Goal: Transaction & Acquisition: Purchase product/service

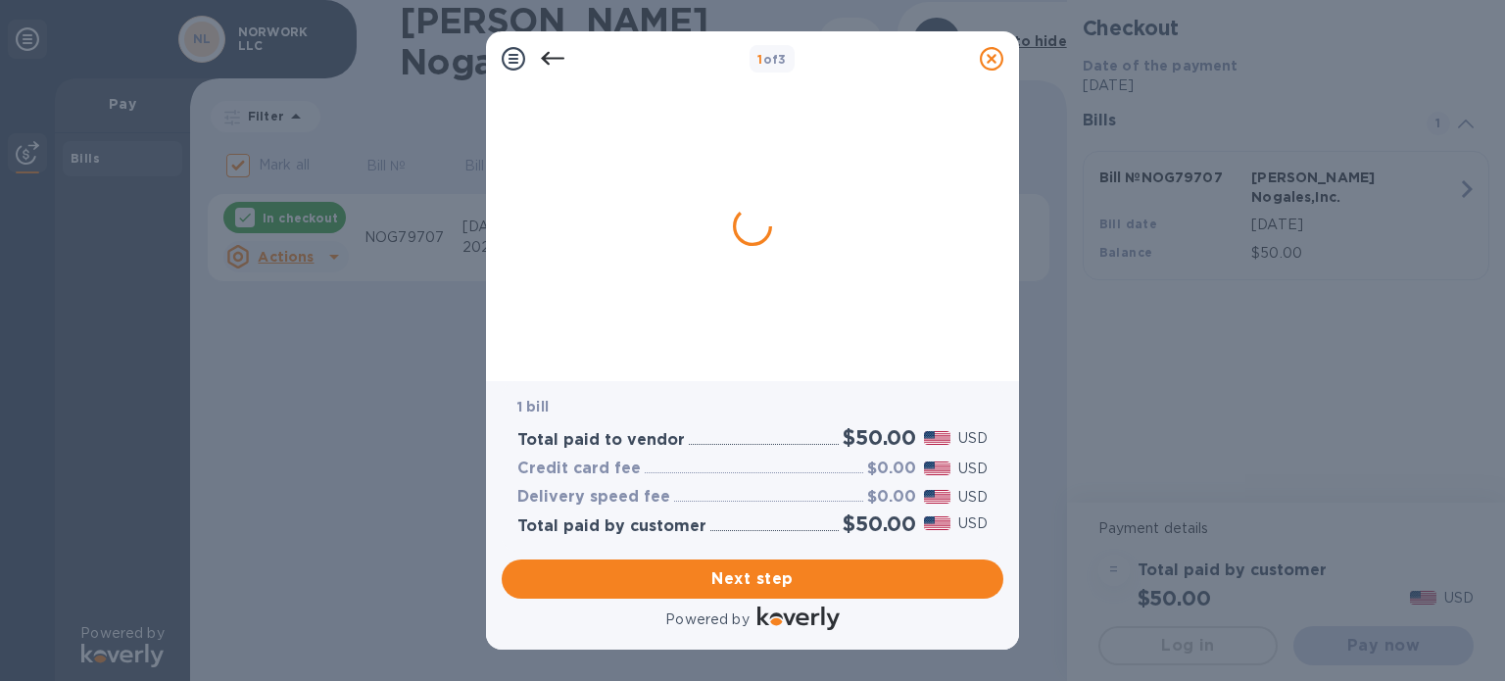
checkbox input "false"
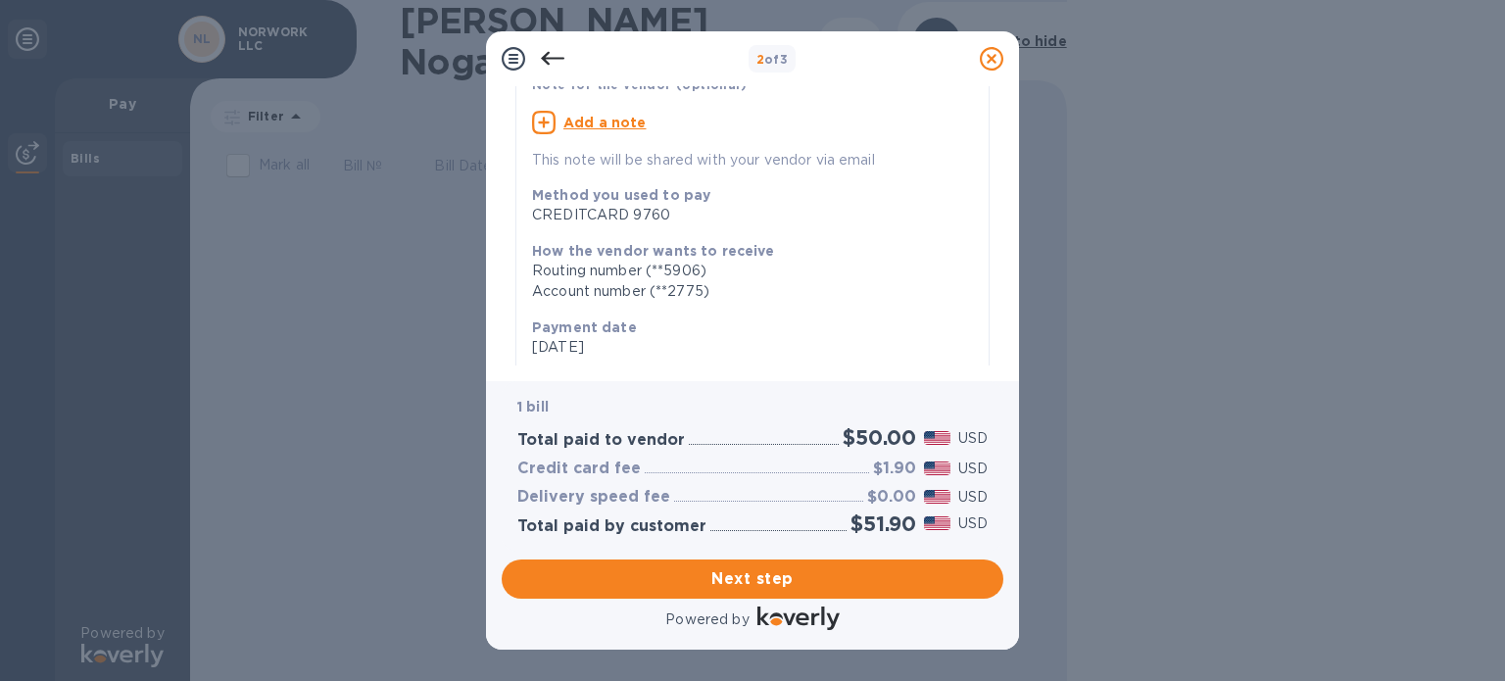
scroll to position [390, 0]
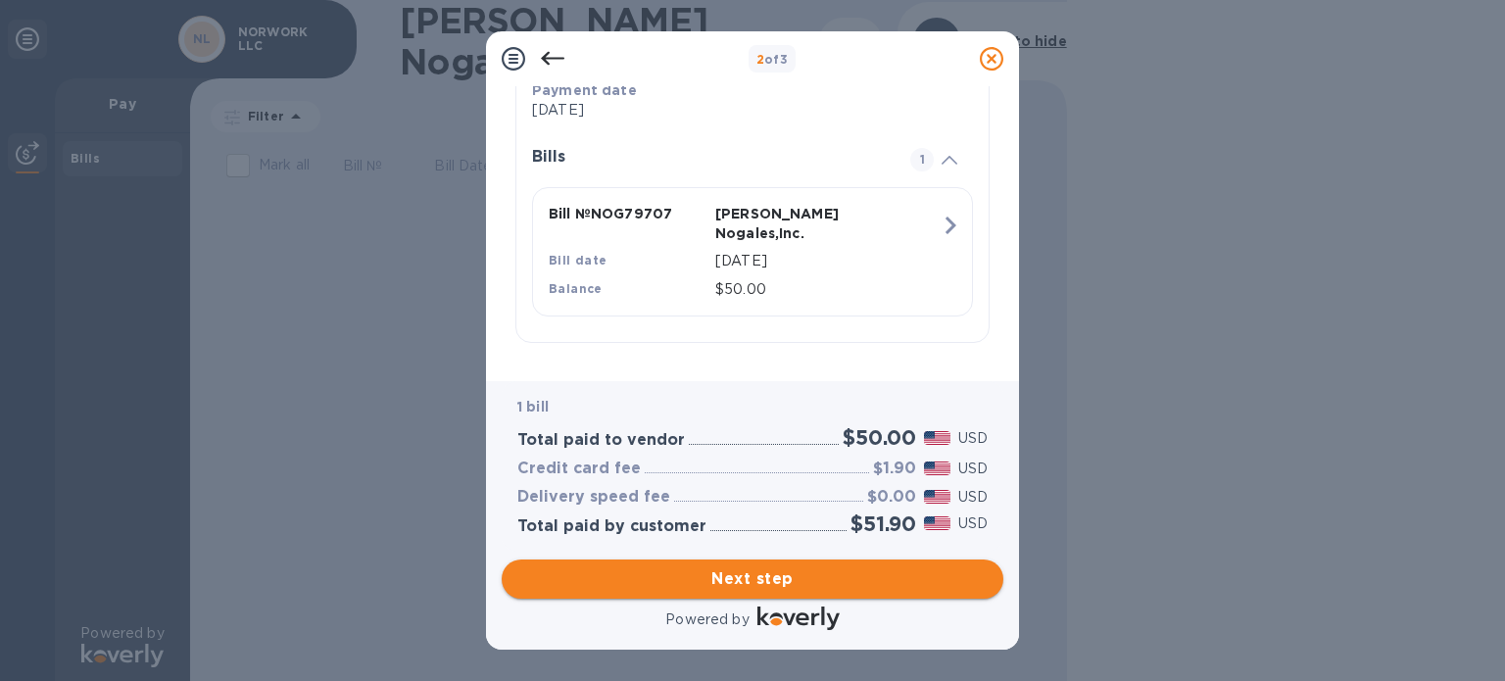
click at [772, 570] on span "Next step" at bounding box center [752, 579] width 470 height 24
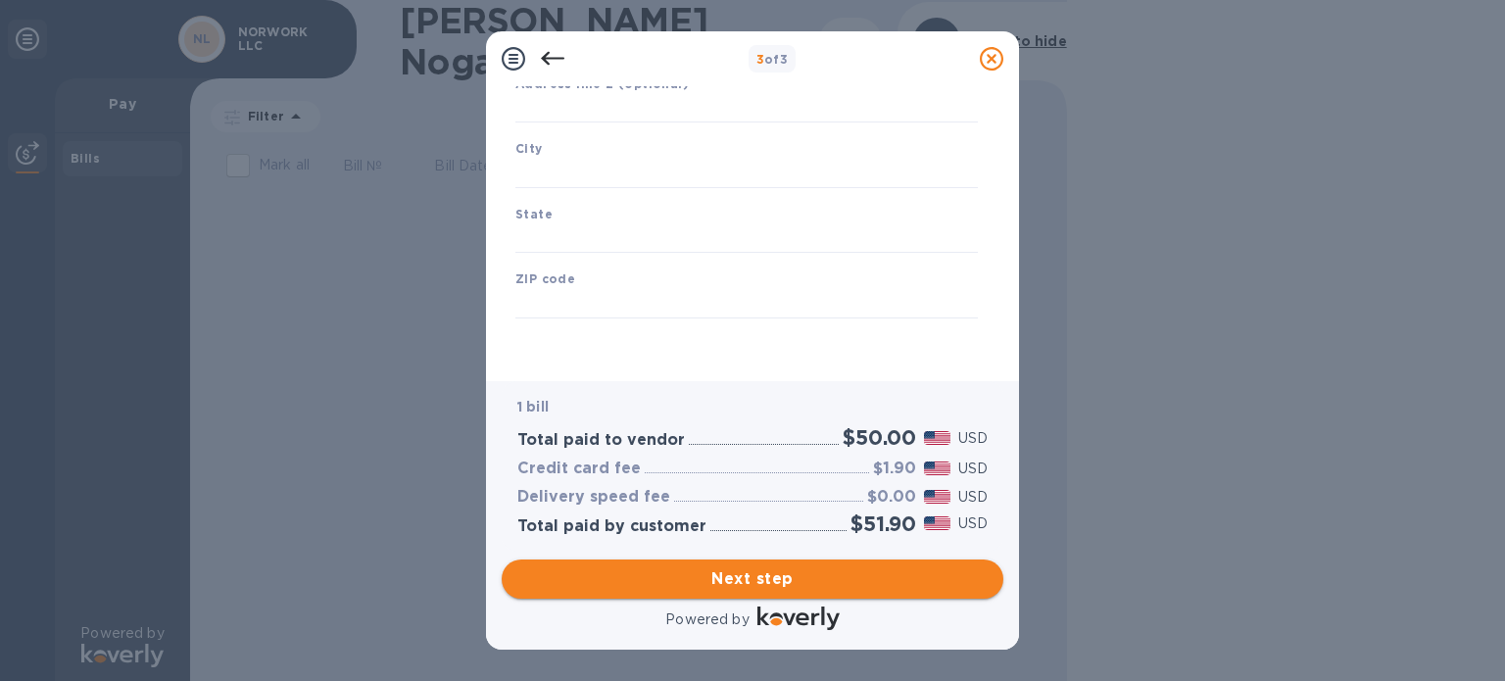
type input "[GEOGRAPHIC_DATA]"
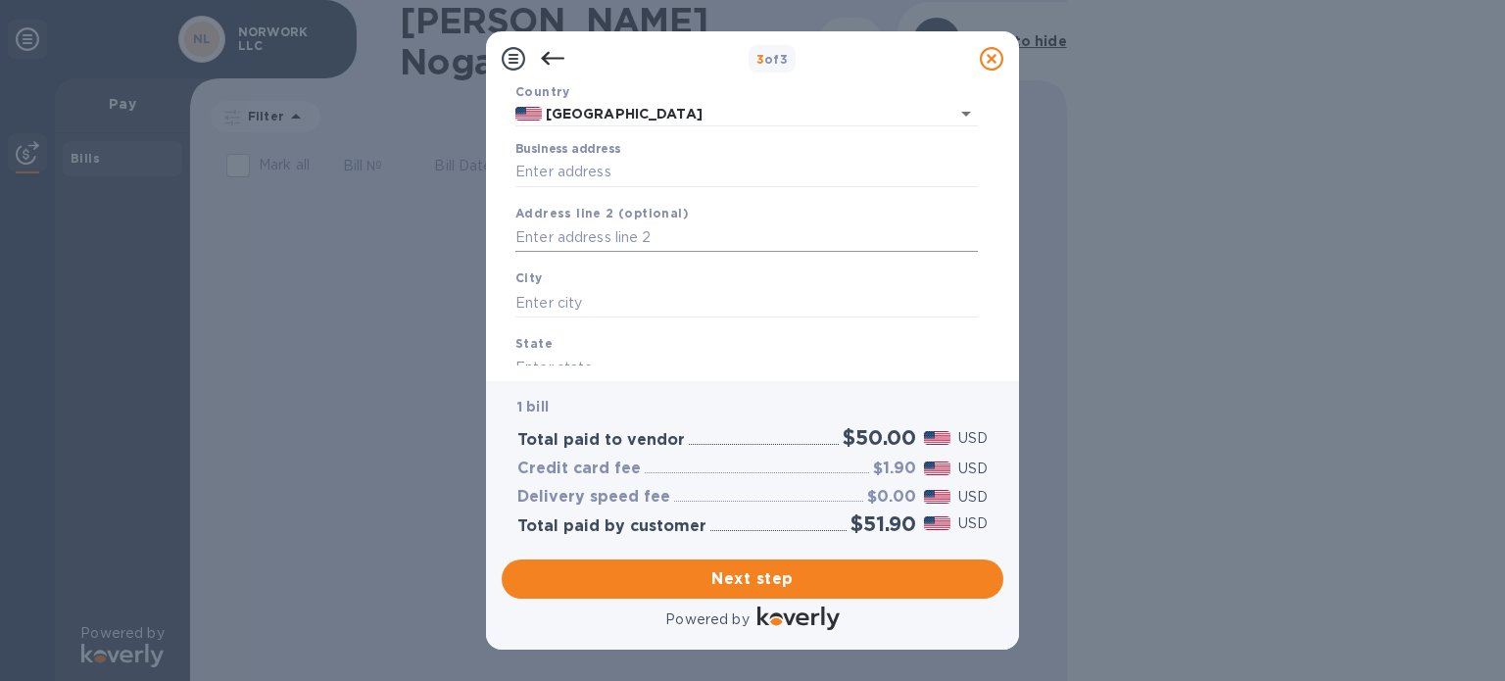
scroll to position [196, 0]
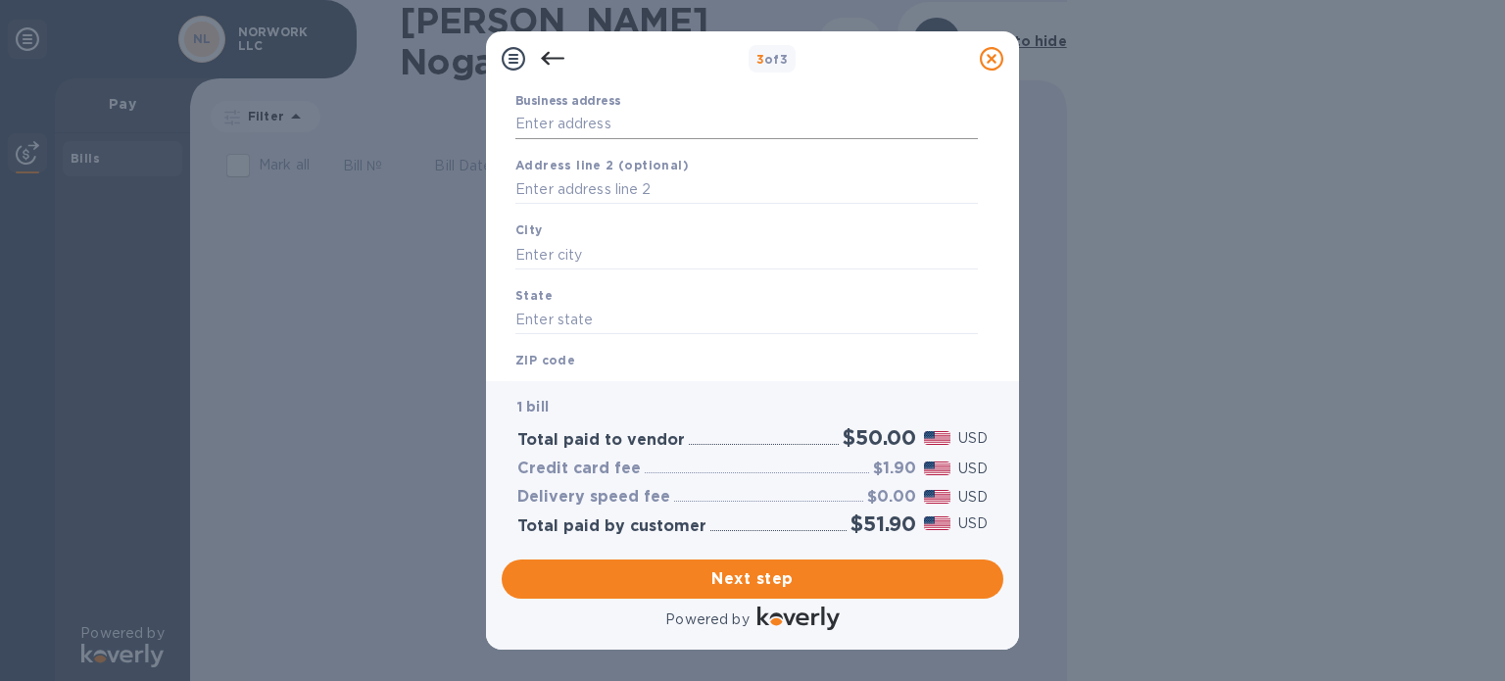
click at [680, 120] on input "Business address" at bounding box center [746, 124] width 463 height 29
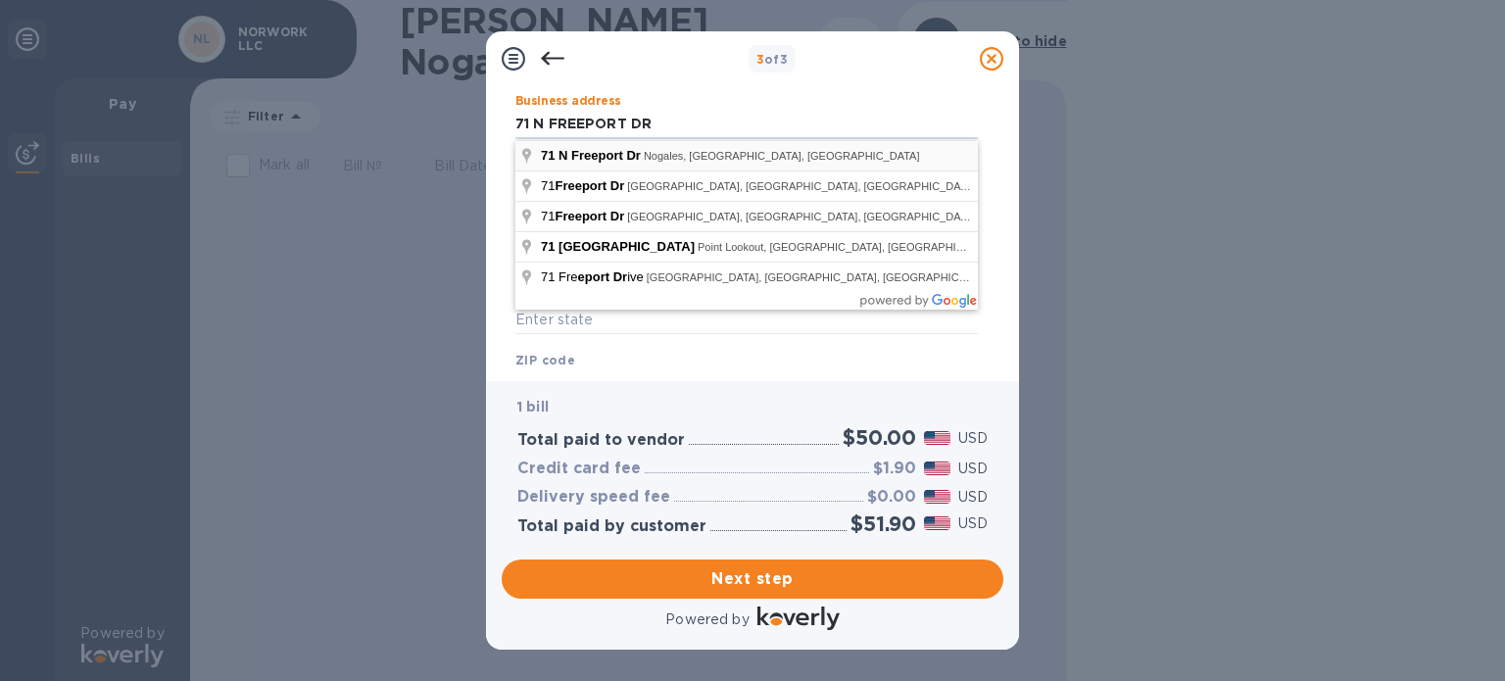
type input "[STREET_ADDRESS]"
type input "Nogales"
type input "AZ"
type input "85621"
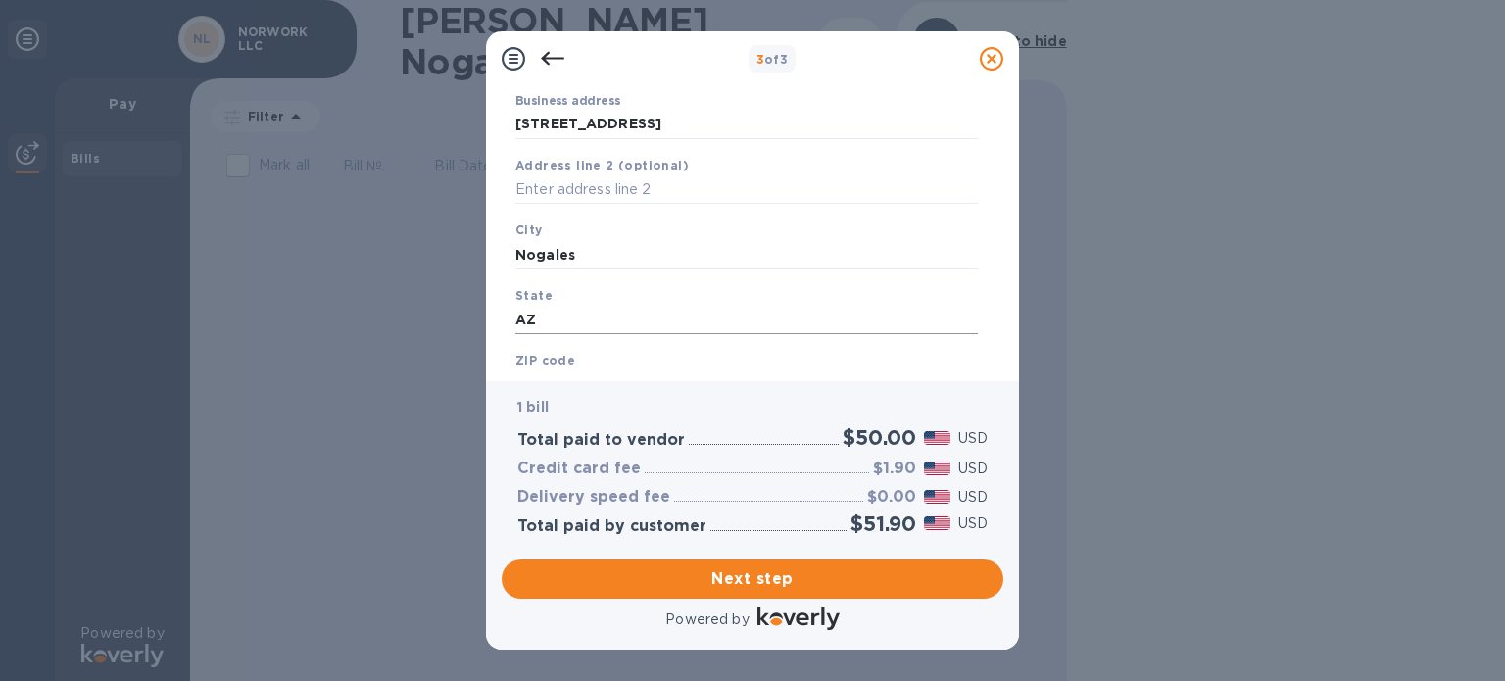
scroll to position [279, 0]
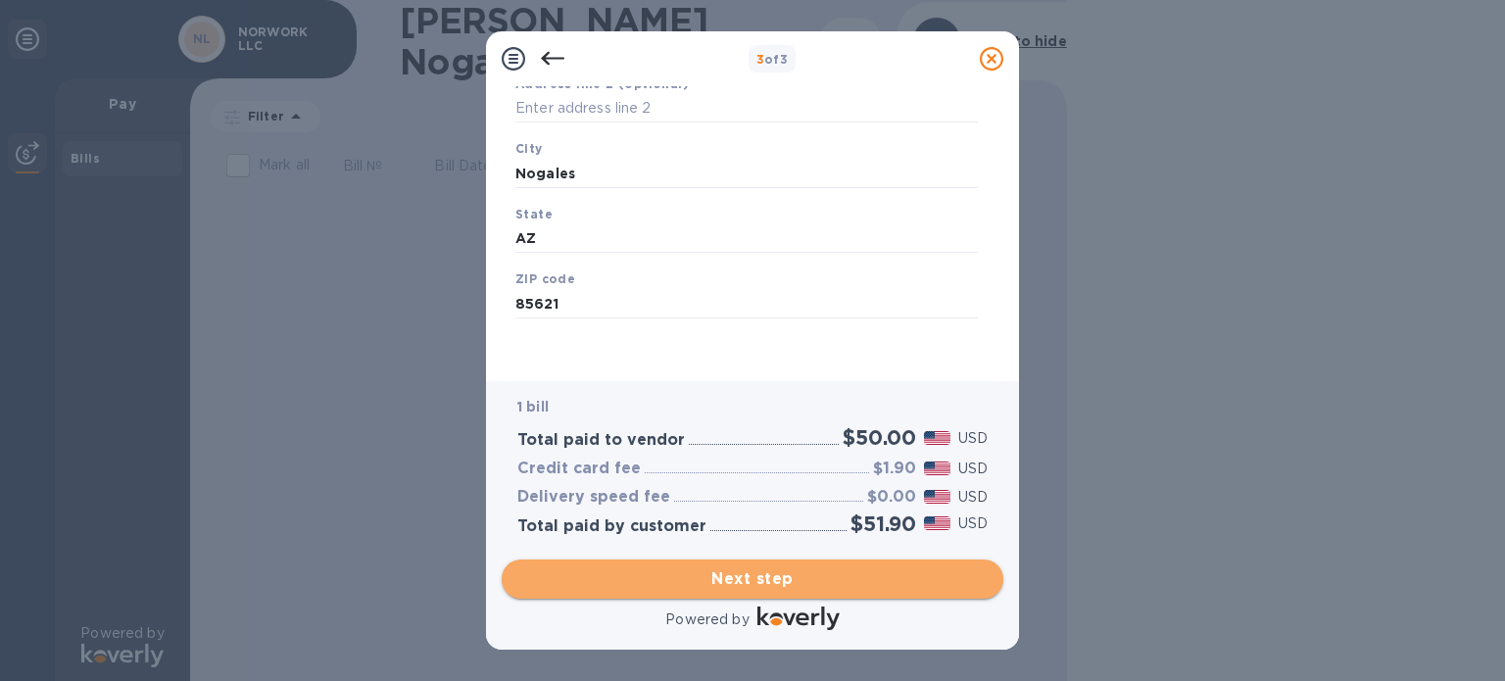
click at [691, 580] on span "Next step" at bounding box center [752, 579] width 470 height 24
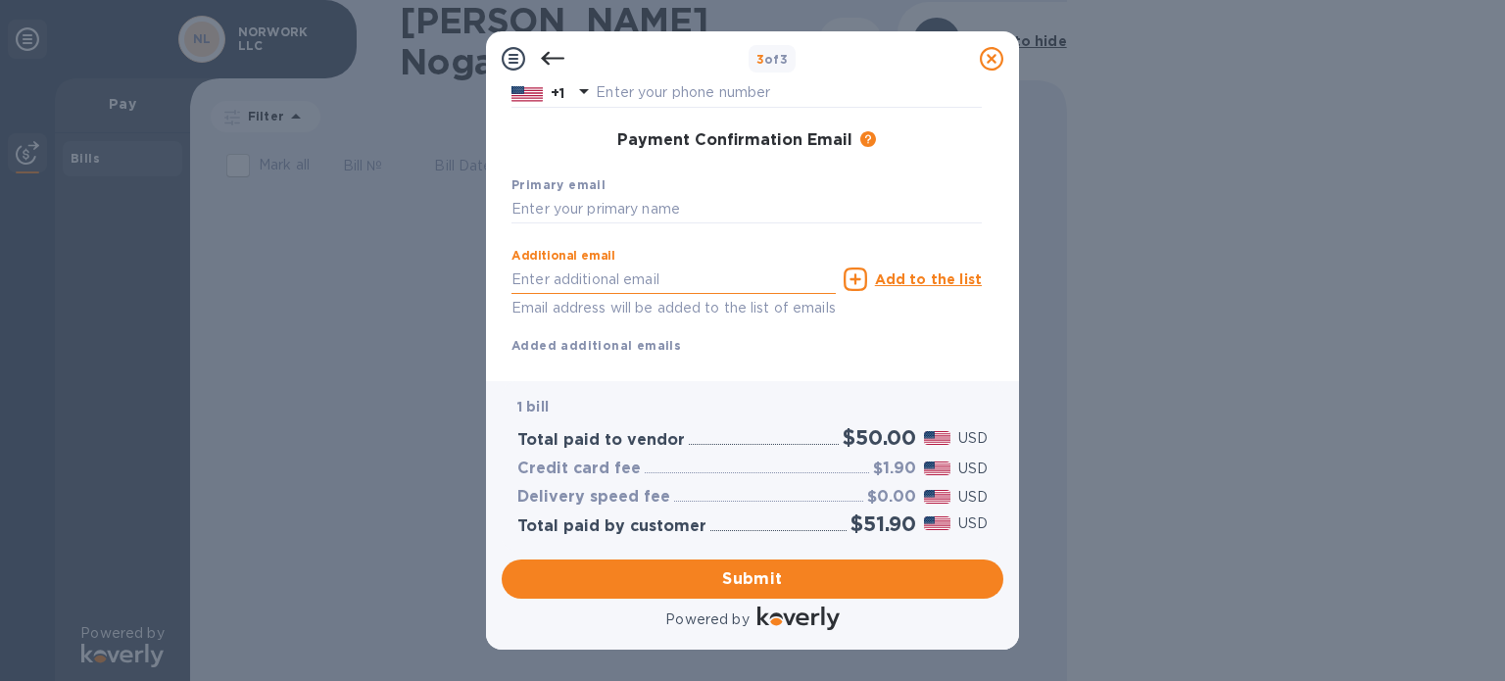
click at [579, 273] on input "text" at bounding box center [674, 279] width 324 height 29
type input "[EMAIL_ADDRESS][DOMAIN_NAME]"
click at [728, 310] on p "Email address will be added to the list of emails" at bounding box center [674, 308] width 324 height 23
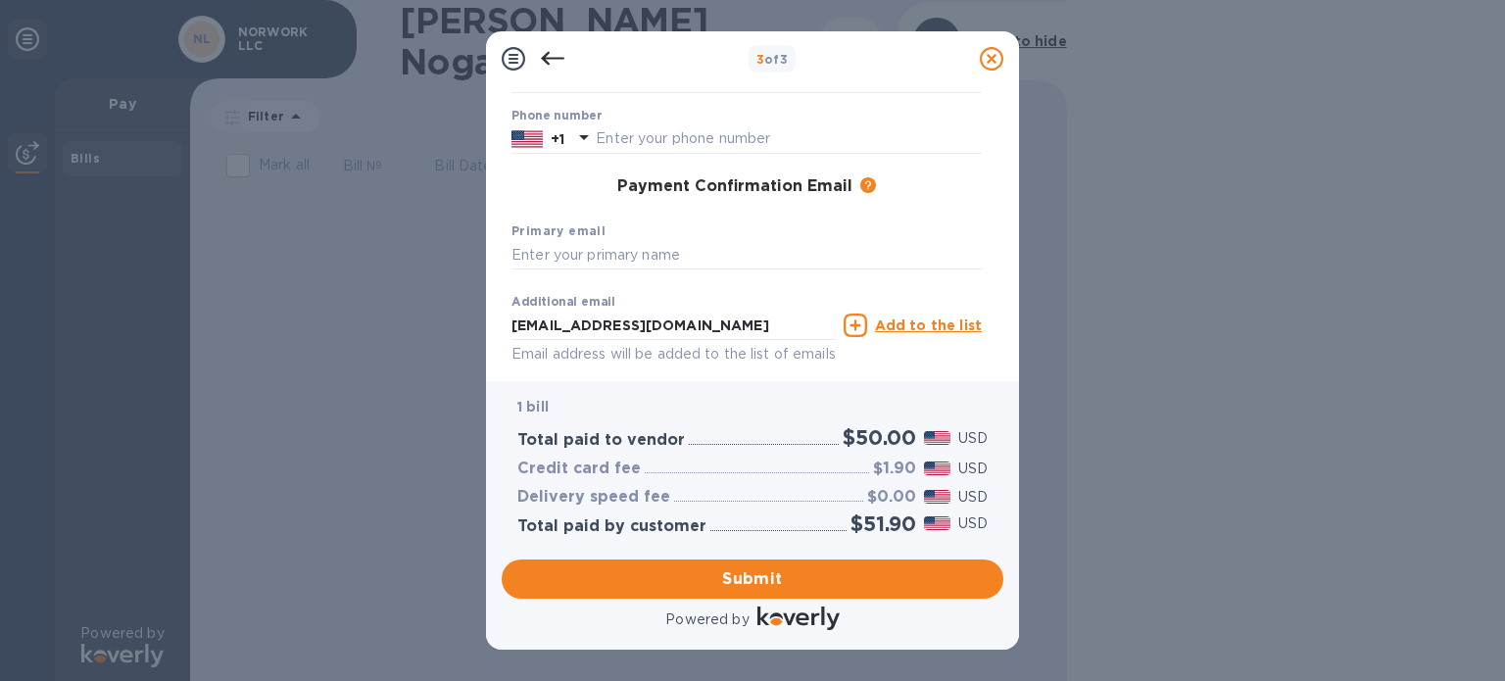
scroll to position [325, 0]
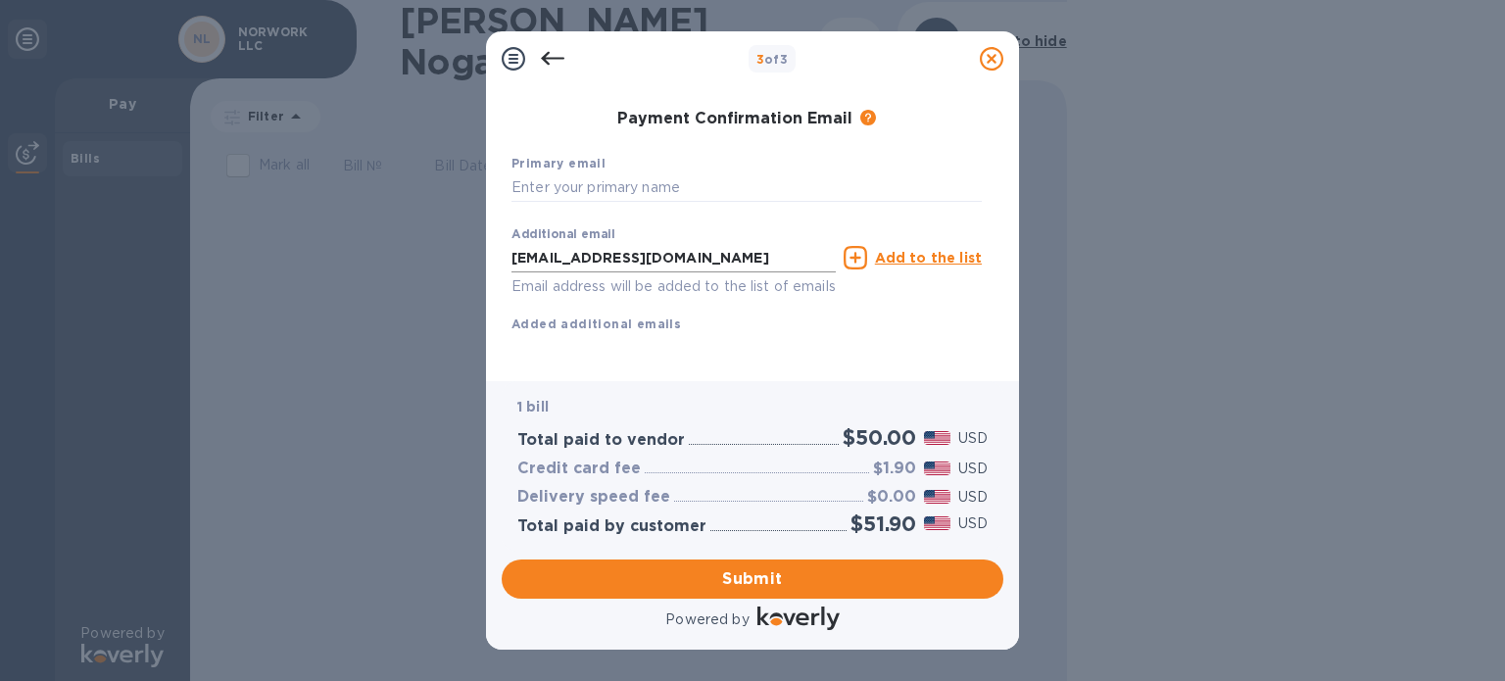
click at [651, 243] on input "[EMAIL_ADDRESS][DOMAIN_NAME]" at bounding box center [674, 257] width 324 height 29
click at [642, 173] on input "text" at bounding box center [747, 187] width 470 height 29
paste input "[EMAIL_ADDRESS][DOMAIN_NAME]"
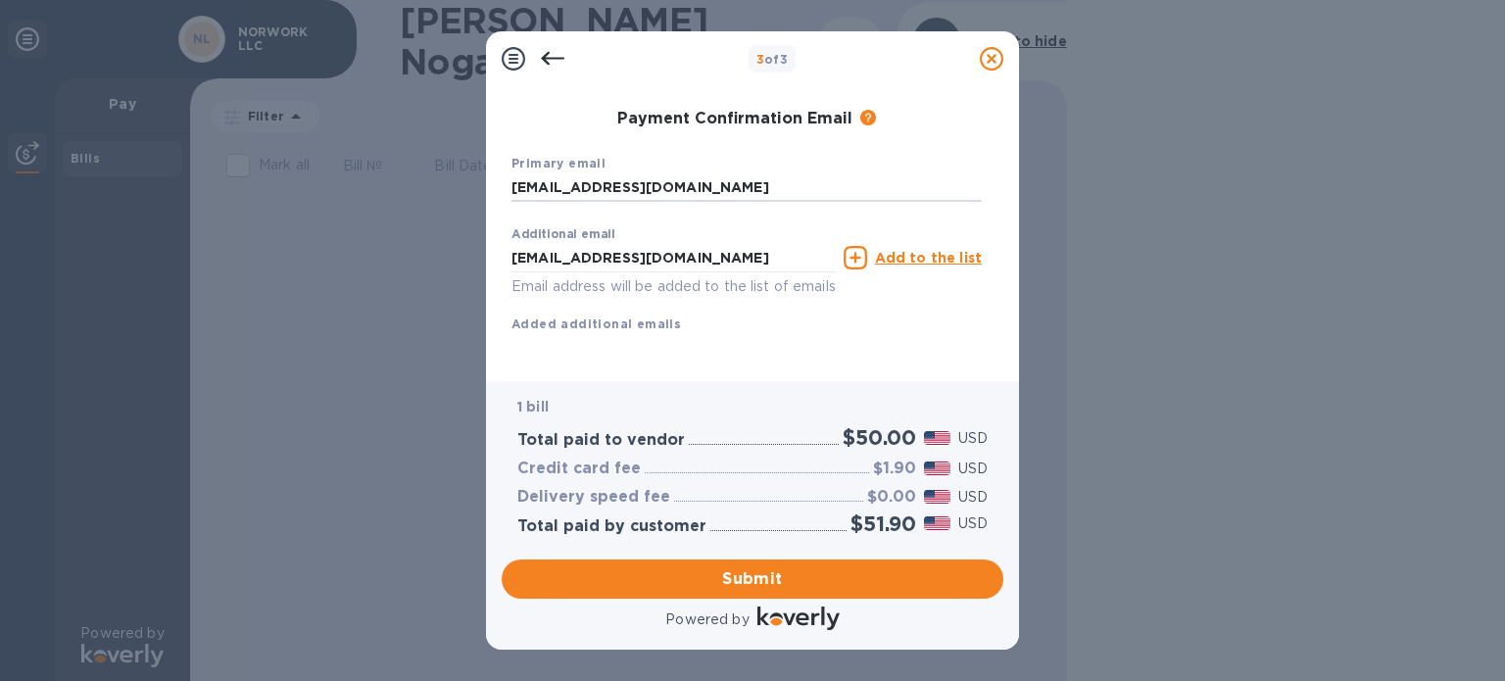
type input "[EMAIL_ADDRESS][DOMAIN_NAME]"
drag, startPoint x: 730, startPoint y: 234, endPoint x: 295, endPoint y: 199, distance: 436.5
click at [295, 199] on div "3 of 3 Payment Contact Information First name Last name Phone number +1 Payment…" at bounding box center [752, 340] width 1505 height 681
type input "[EMAIL_ADDRESS][DOMAIN_NAME]"
click button "Submit" at bounding box center [0, 0] width 0 height 0
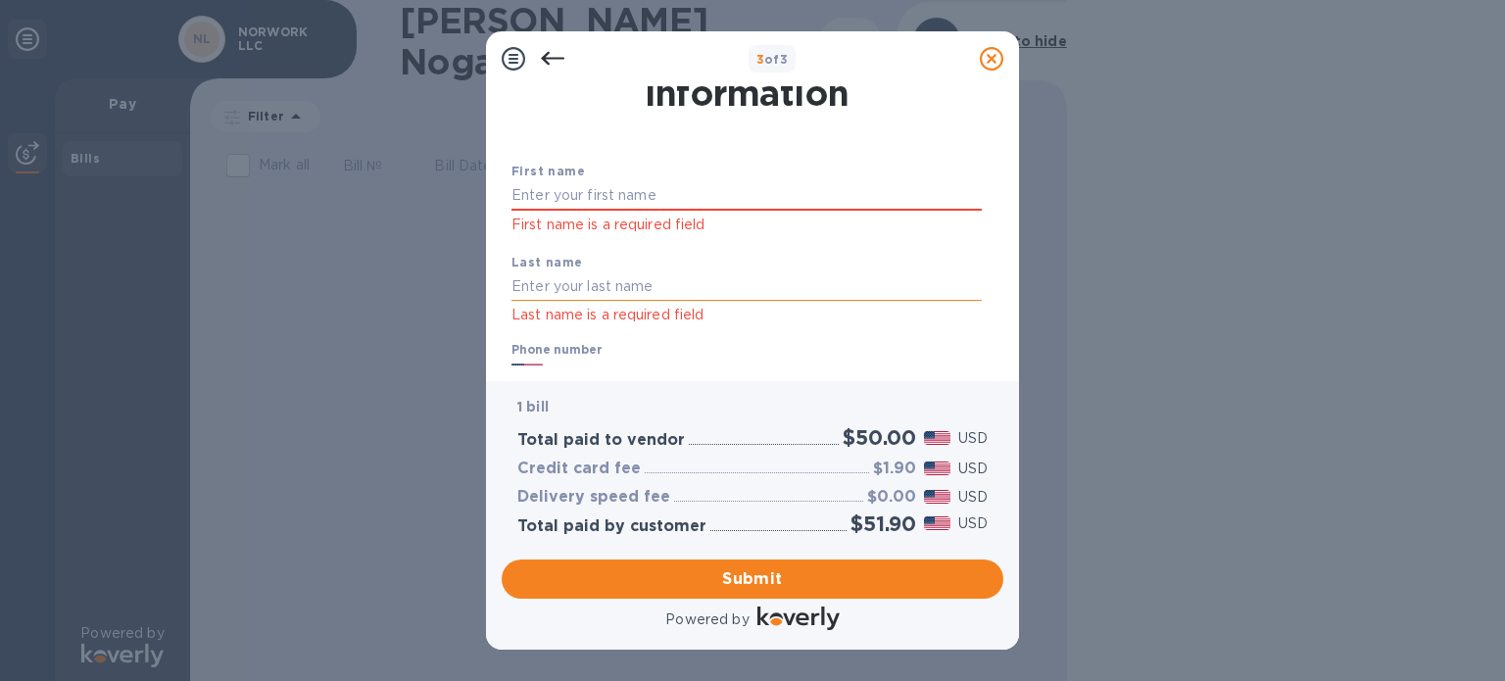
scroll to position [0, 0]
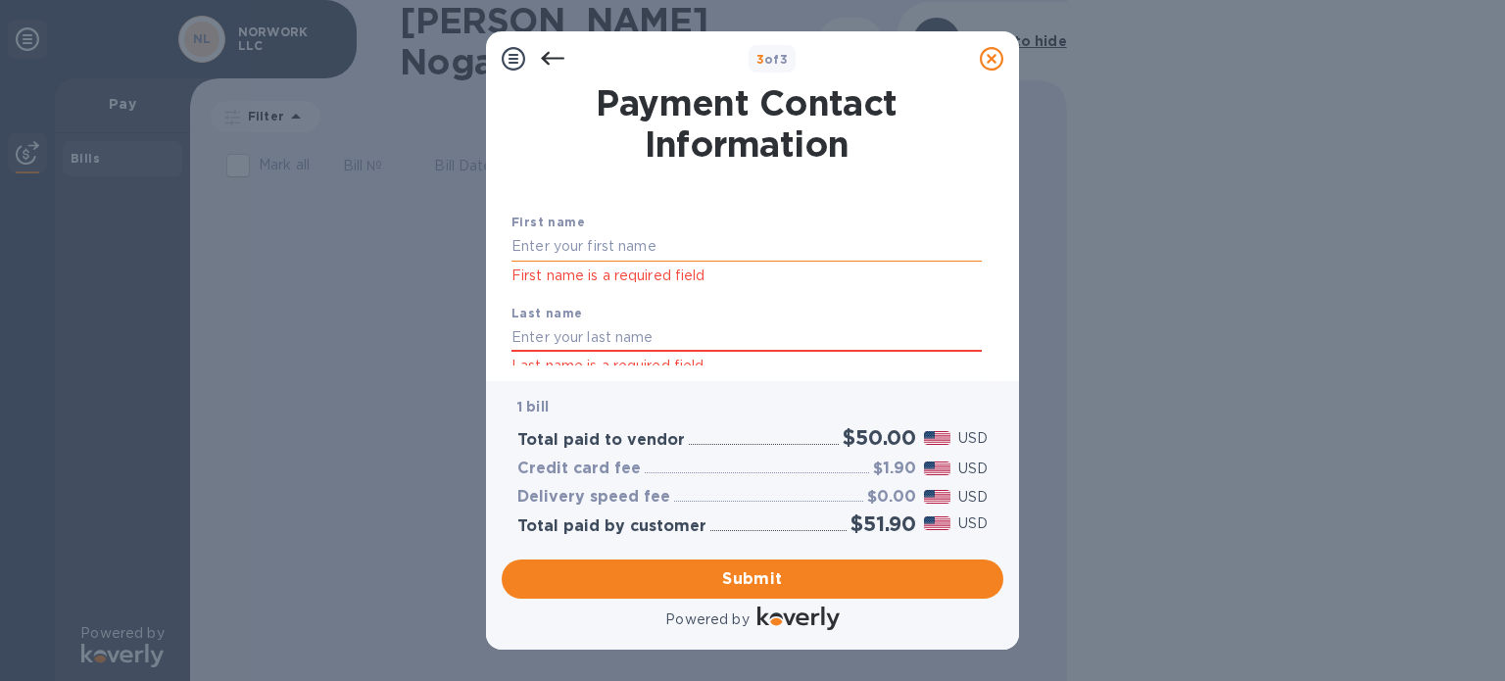
click at [647, 232] on input "text" at bounding box center [747, 246] width 470 height 29
type input "[PERSON_NAME]"
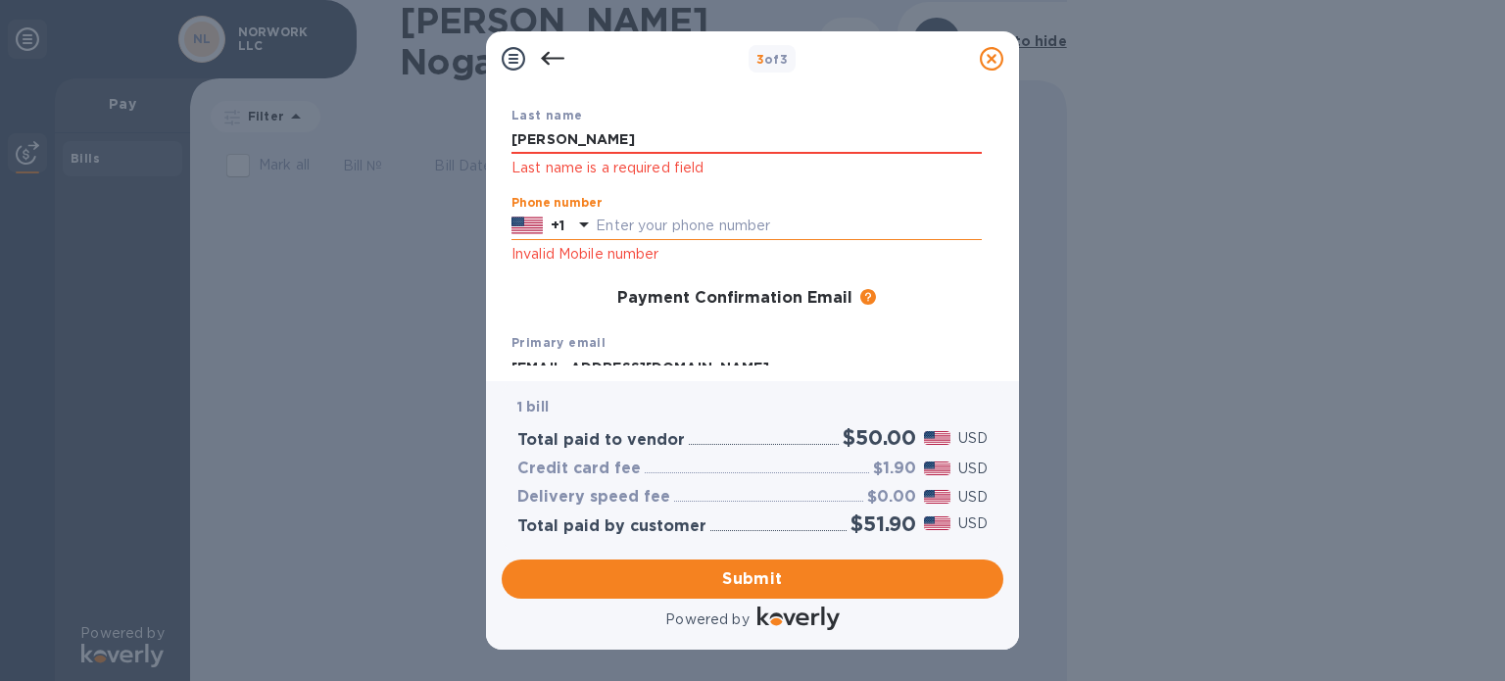
click at [579, 225] on icon at bounding box center [584, 225] width 24 height 24
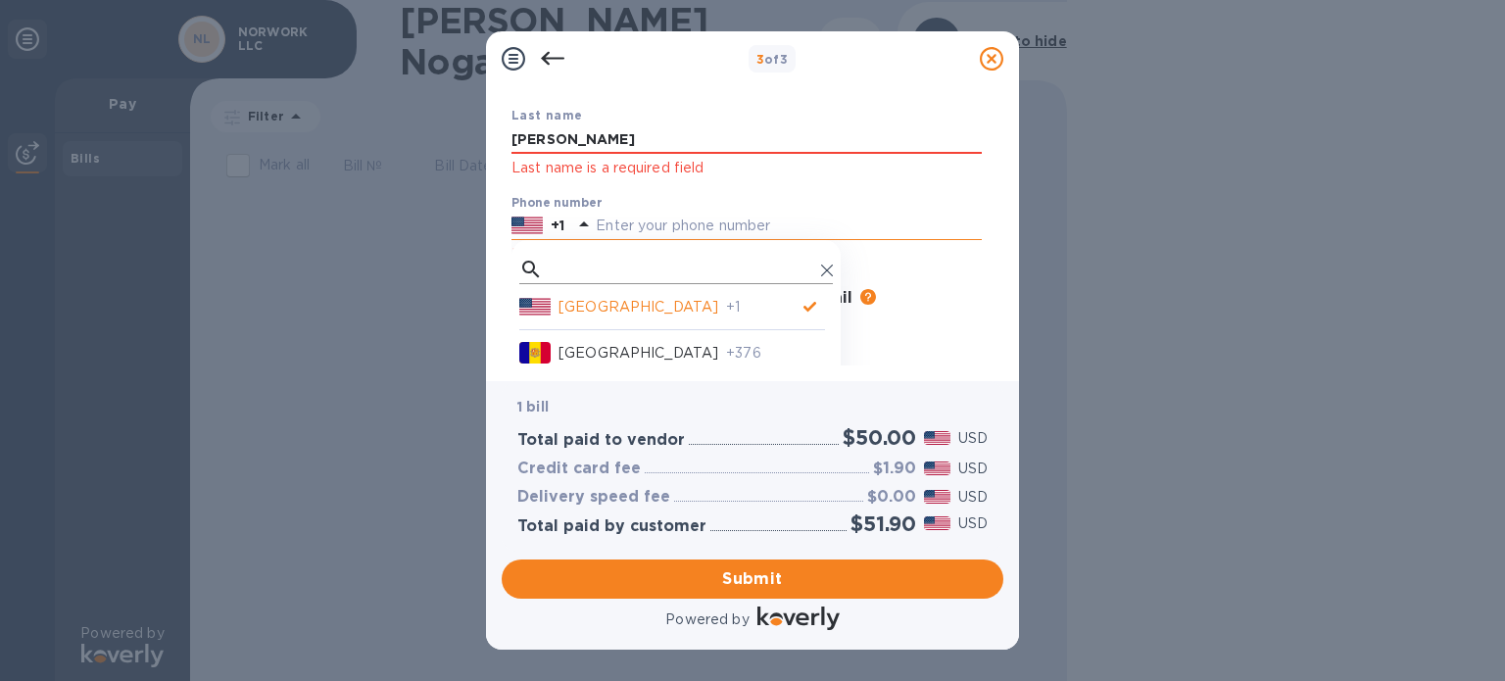
click at [578, 260] on input "text" at bounding box center [682, 270] width 263 height 29
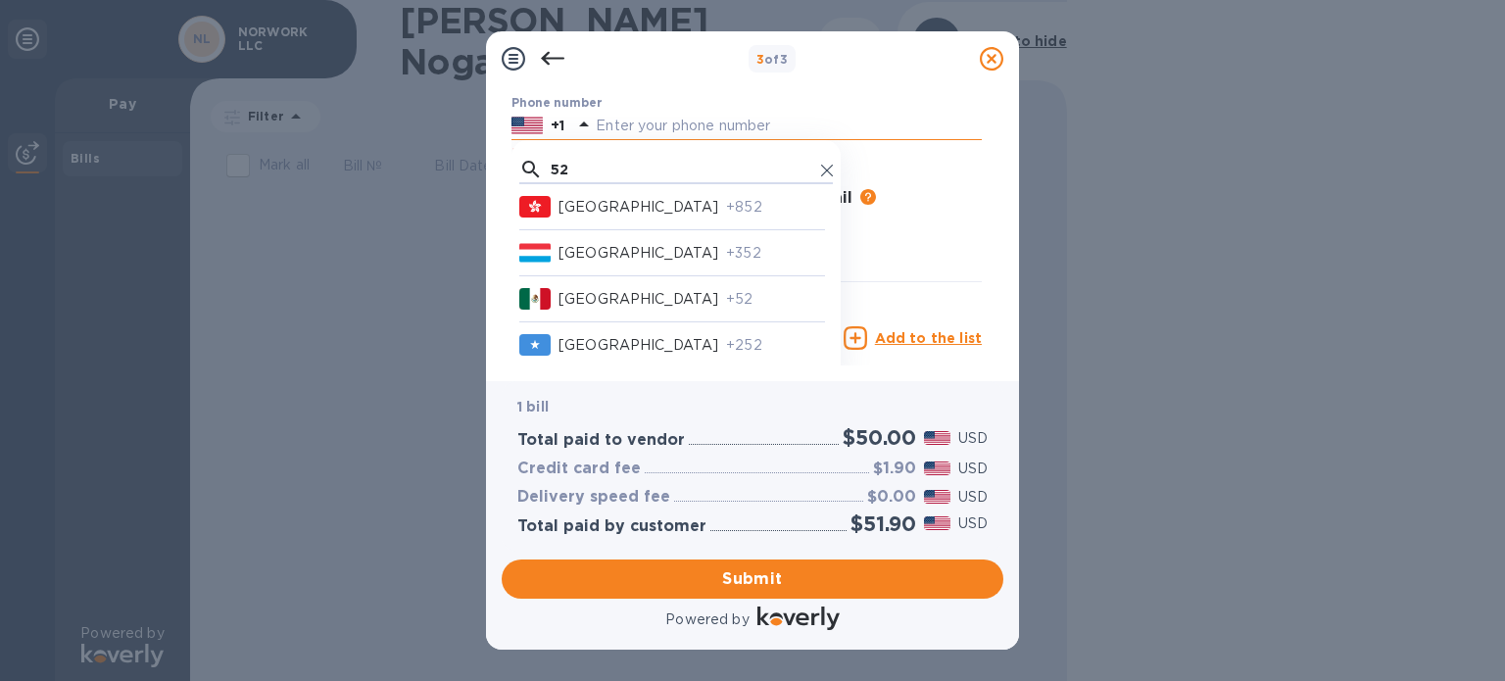
scroll to position [394, 0]
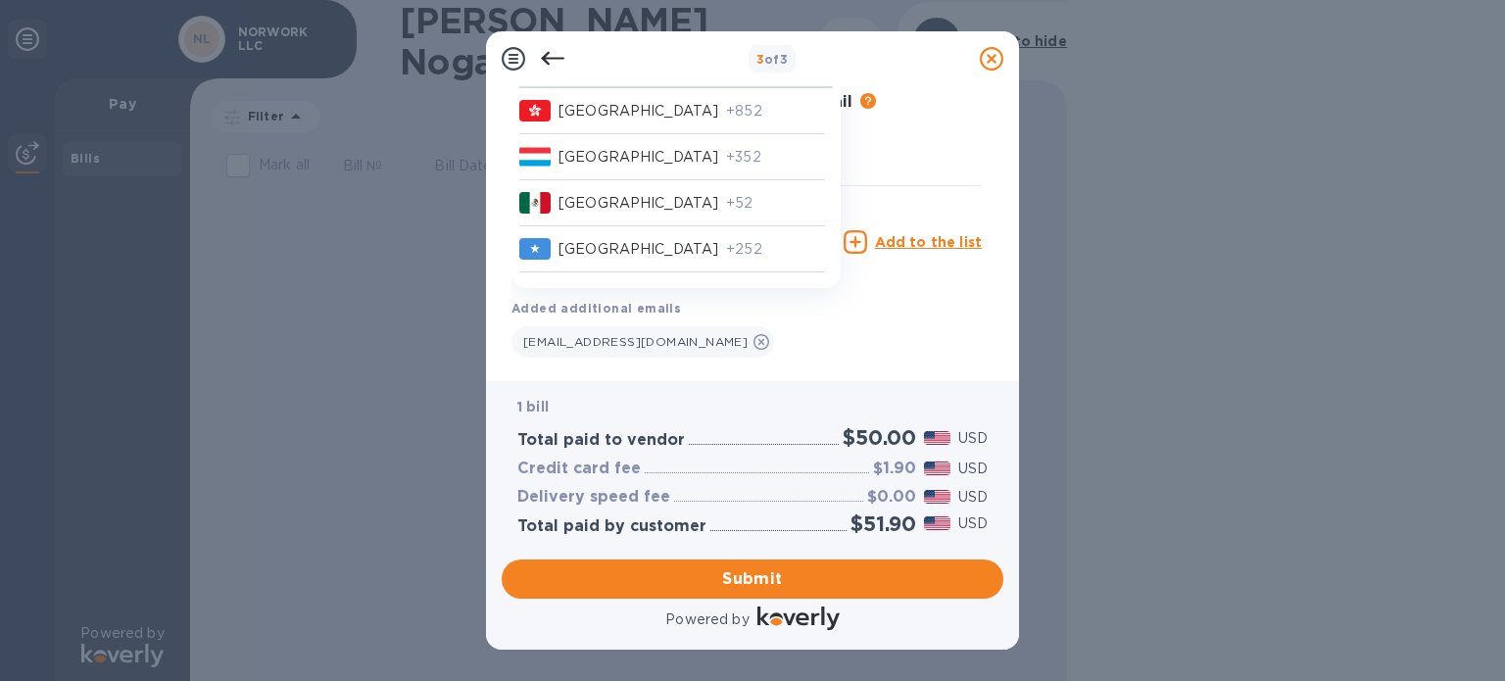
type input "52"
click at [726, 203] on p "+52" at bounding box center [775, 203] width 99 height 21
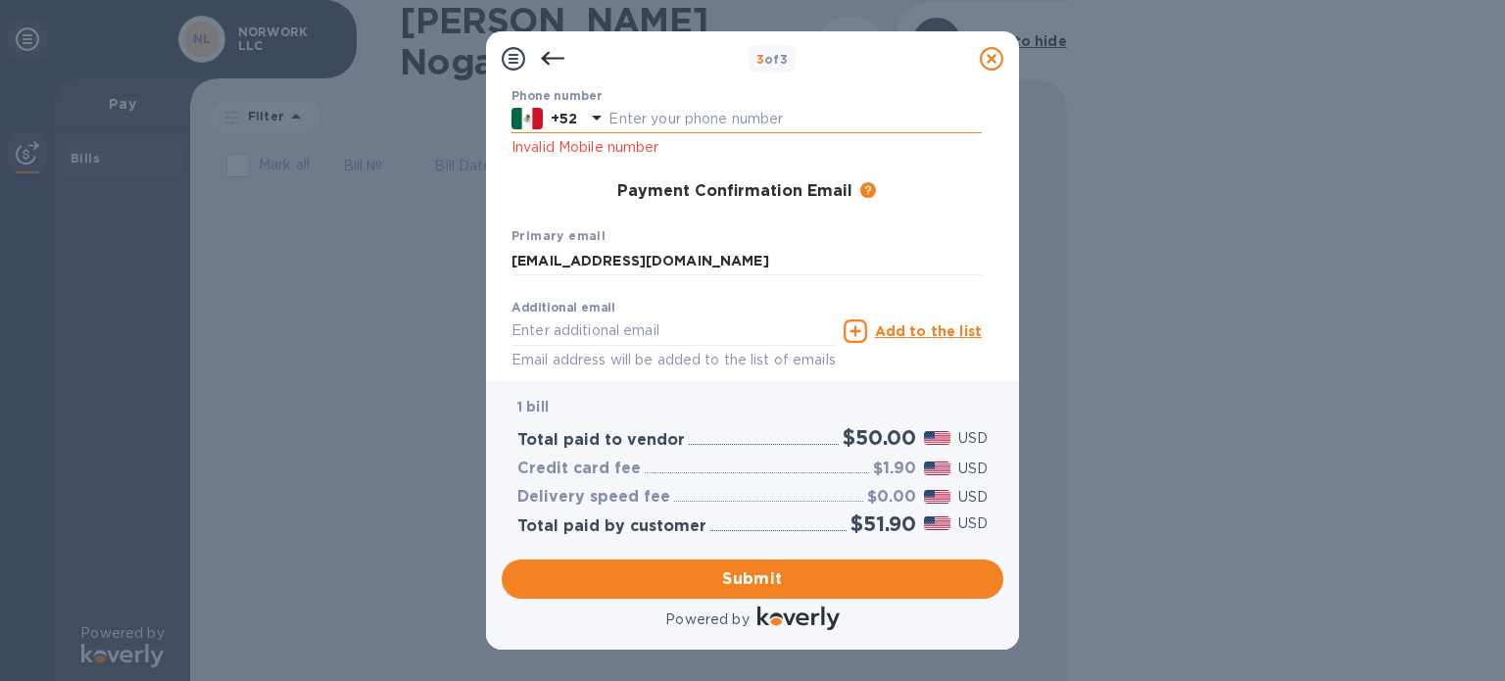
scroll to position [198, 0]
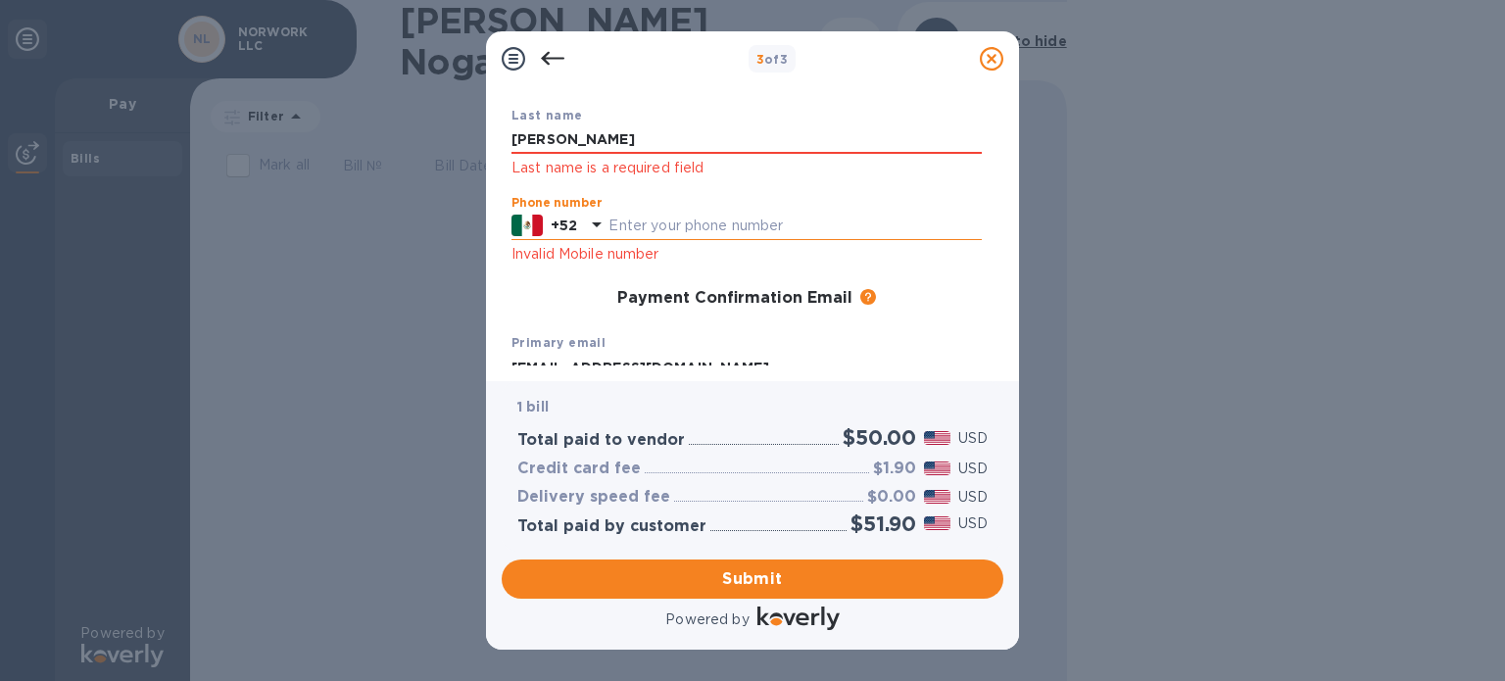
click at [662, 219] on input "text" at bounding box center [795, 226] width 373 height 29
type input "6624671908"
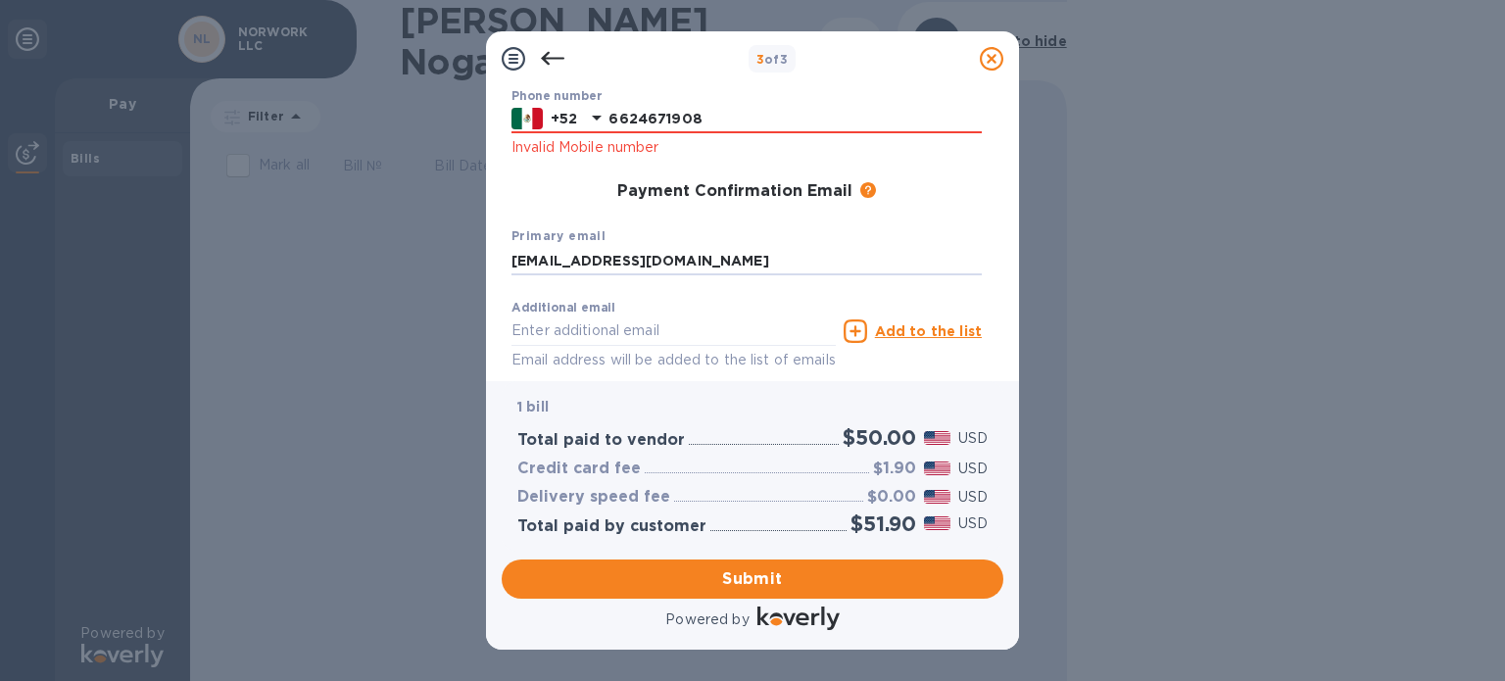
scroll to position [441, 0]
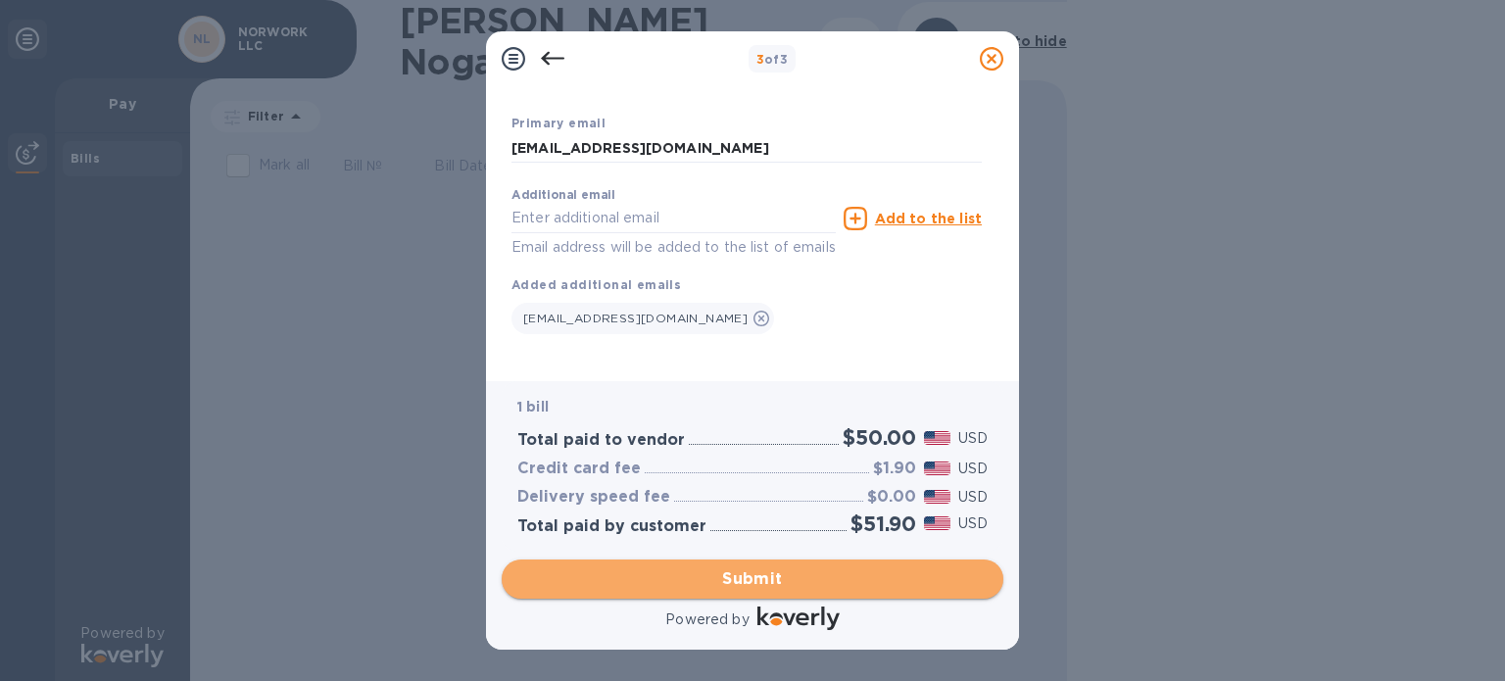
click at [773, 573] on span "Submit" at bounding box center [752, 579] width 470 height 24
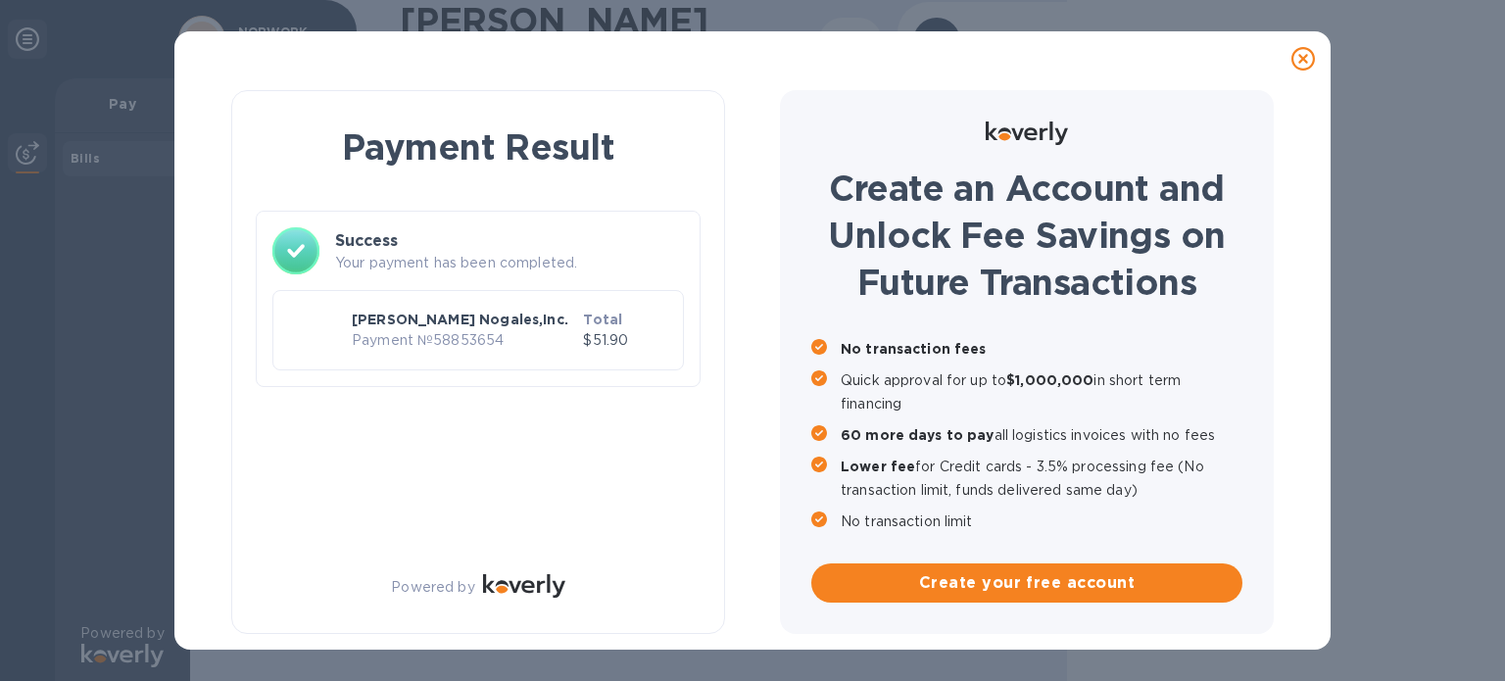
scroll to position [0, 0]
click at [1300, 62] on icon at bounding box center [1304, 59] width 24 height 24
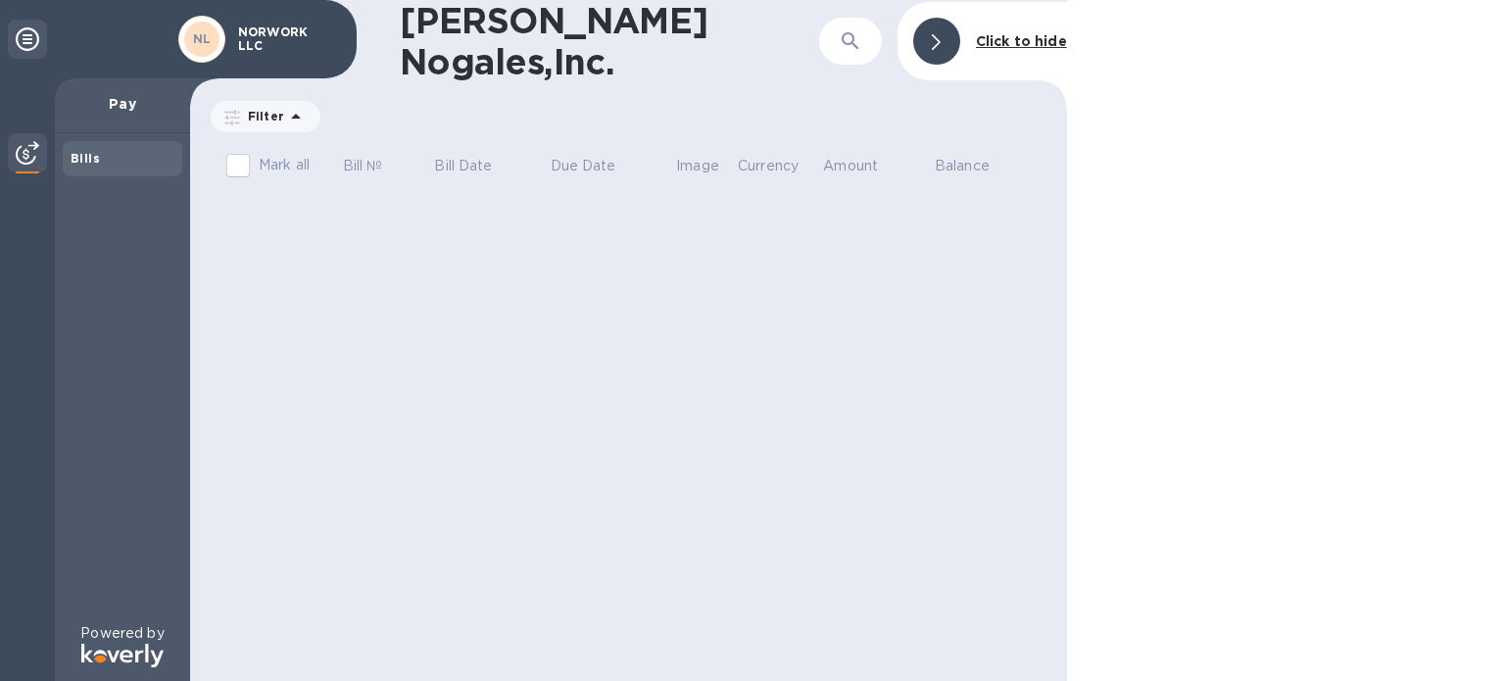
click at [27, 144] on img at bounding box center [28, 153] width 24 height 24
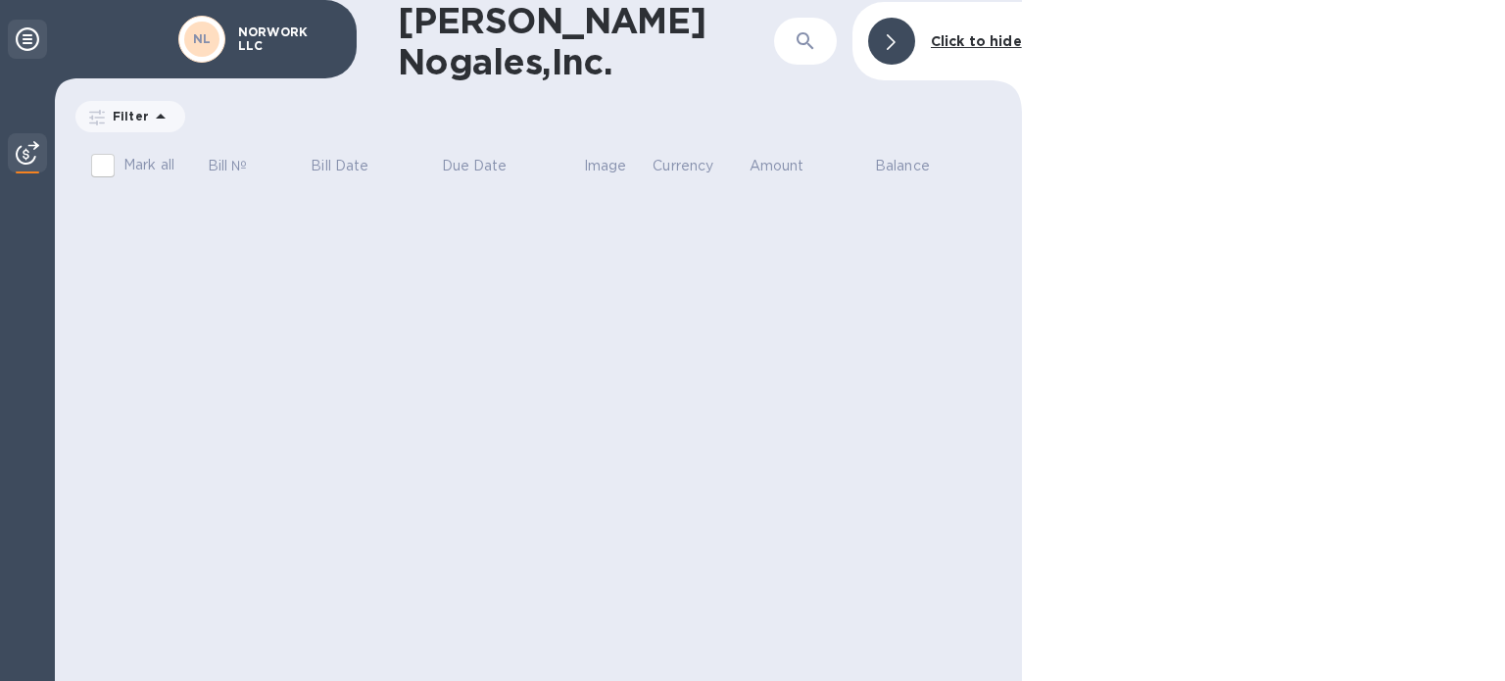
click at [10, 23] on div "NL NORWORK LLC" at bounding box center [178, 39] width 357 height 78
click at [13, 30] on div at bounding box center [27, 39] width 39 height 39
click at [30, 38] on icon at bounding box center [28, 39] width 24 height 24
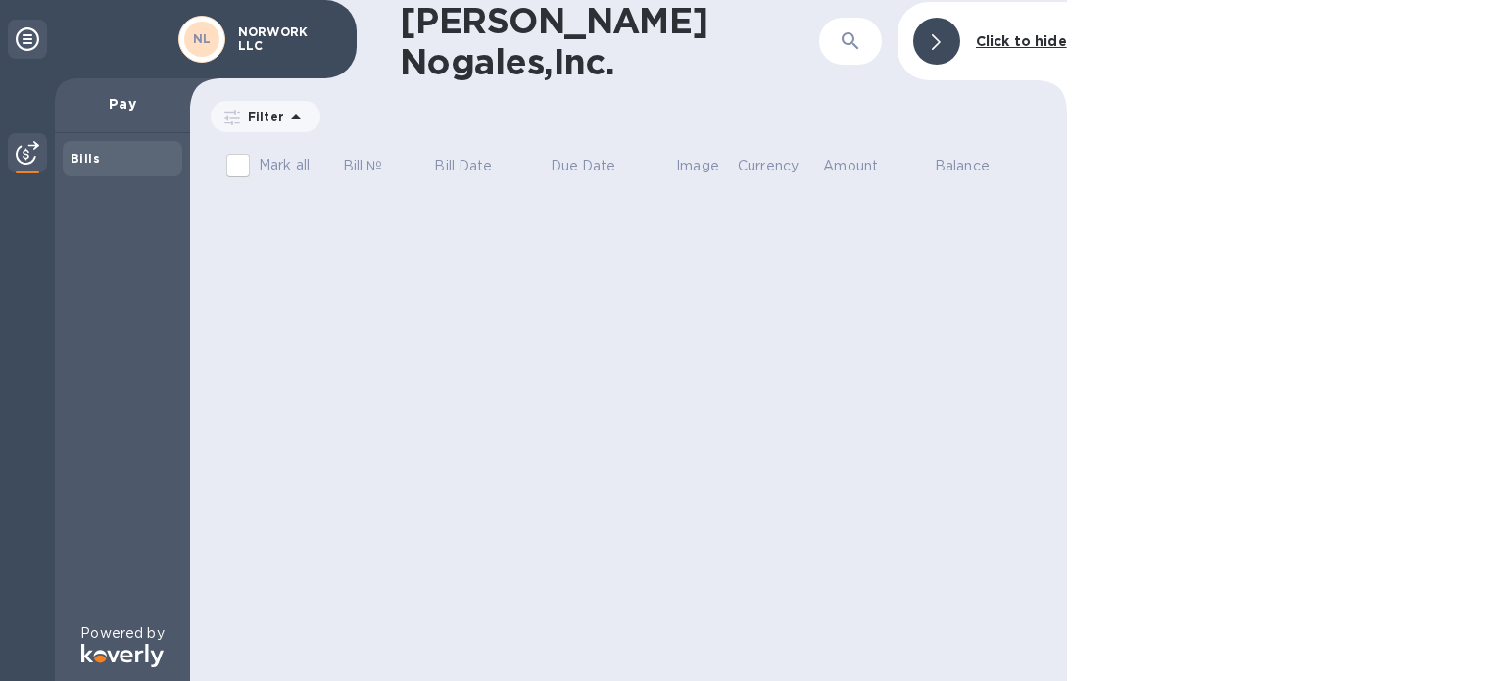
click at [1006, 33] on b "Click to hide" at bounding box center [1021, 41] width 91 height 16
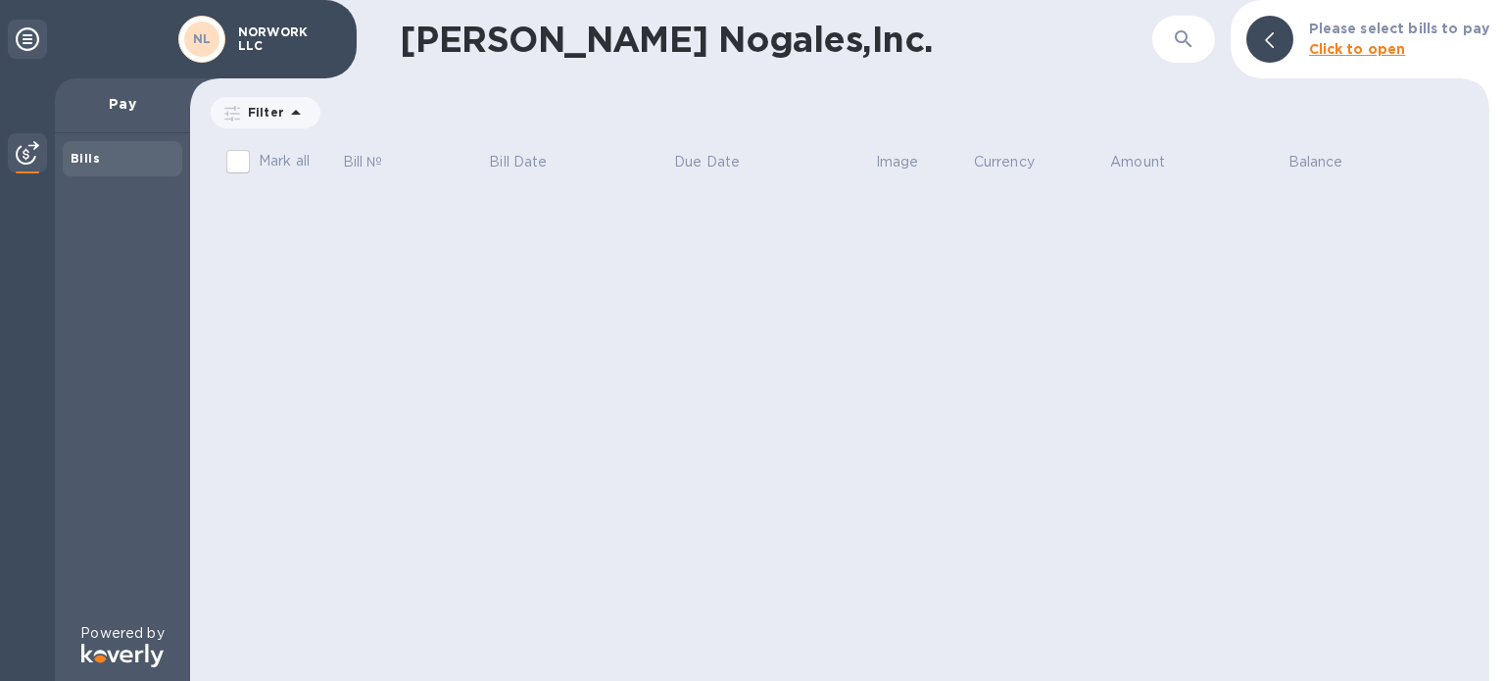
click at [81, 171] on div "Bills" at bounding box center [123, 158] width 120 height 35
click at [32, 171] on div at bounding box center [27, 152] width 39 height 39
drag, startPoint x: 0, startPoint y: 158, endPoint x: 16, endPoint y: 157, distance: 15.7
click at [5, 158] on div at bounding box center [27, 379] width 55 height 603
click at [19, 54] on div at bounding box center [27, 39] width 39 height 39
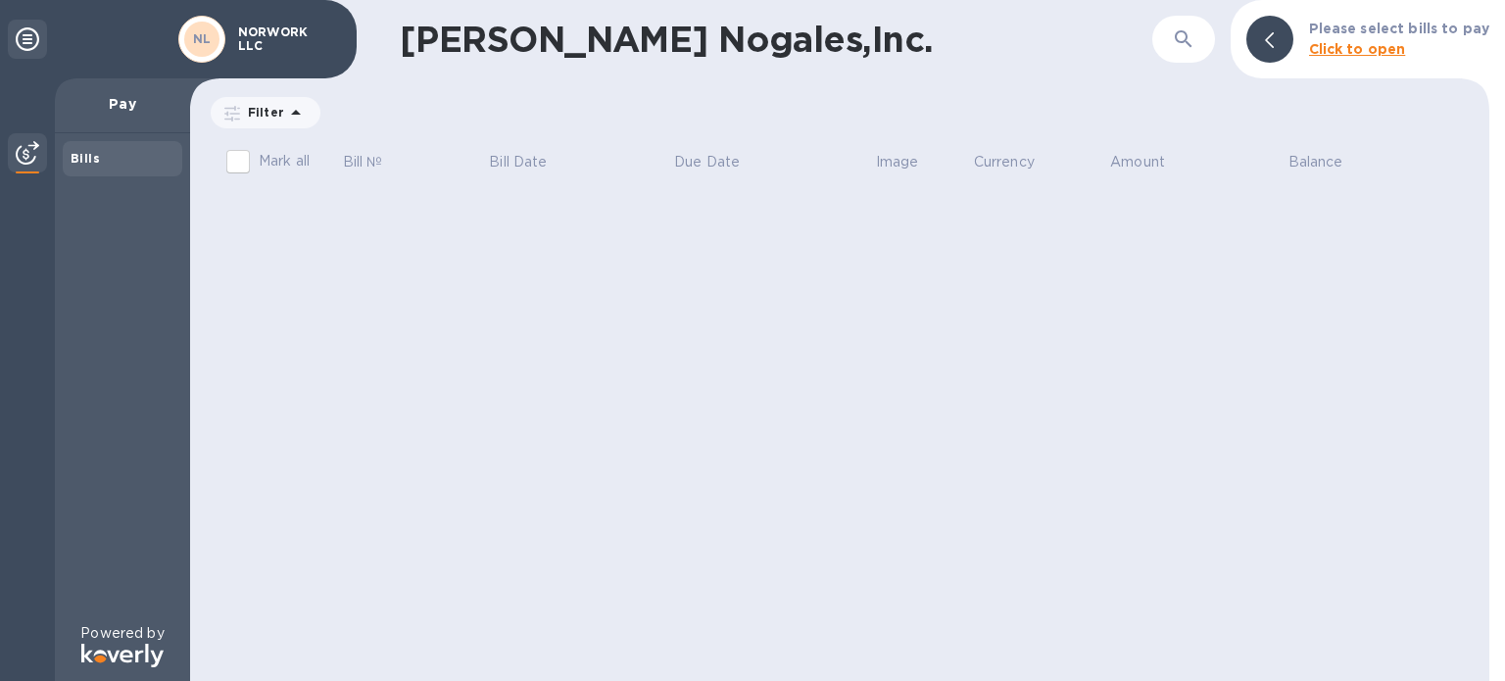
click at [29, 37] on icon at bounding box center [28, 39] width 24 height 24
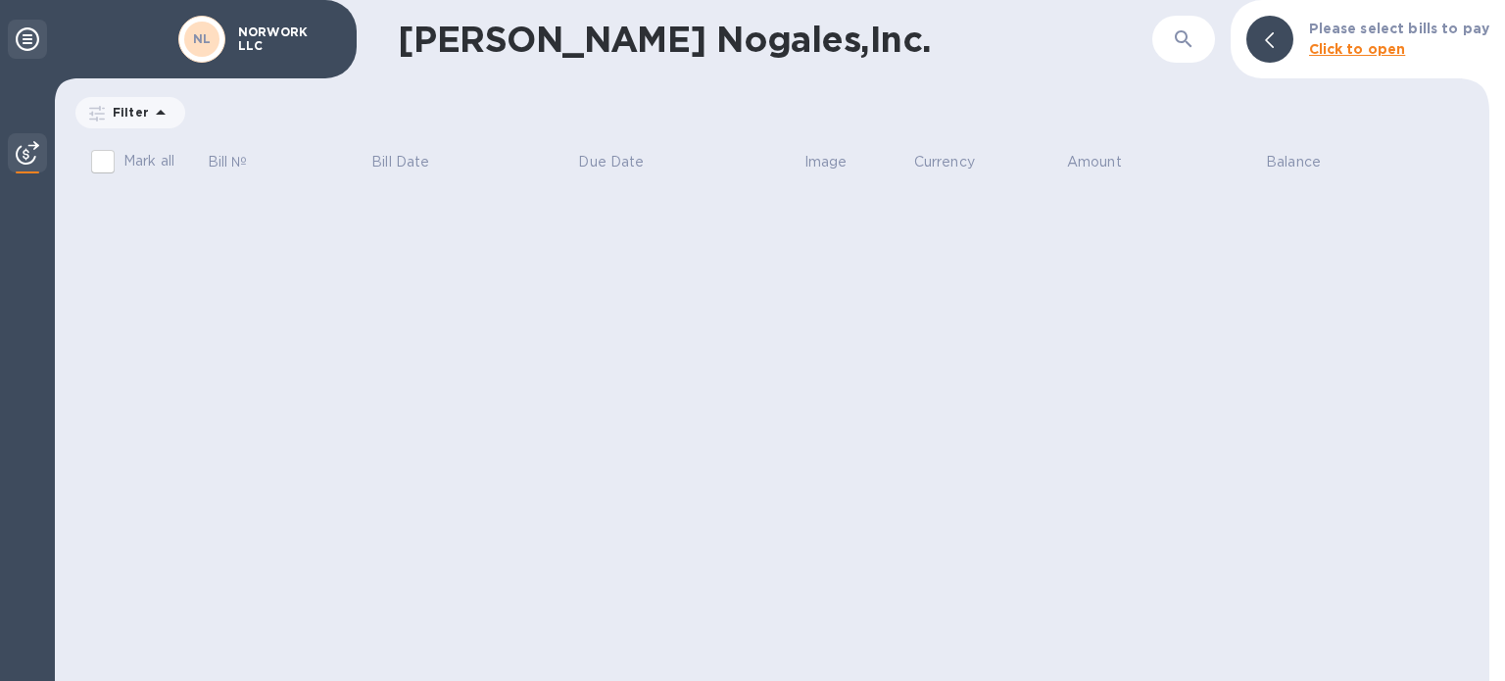
click at [27, 37] on icon at bounding box center [28, 39] width 24 height 24
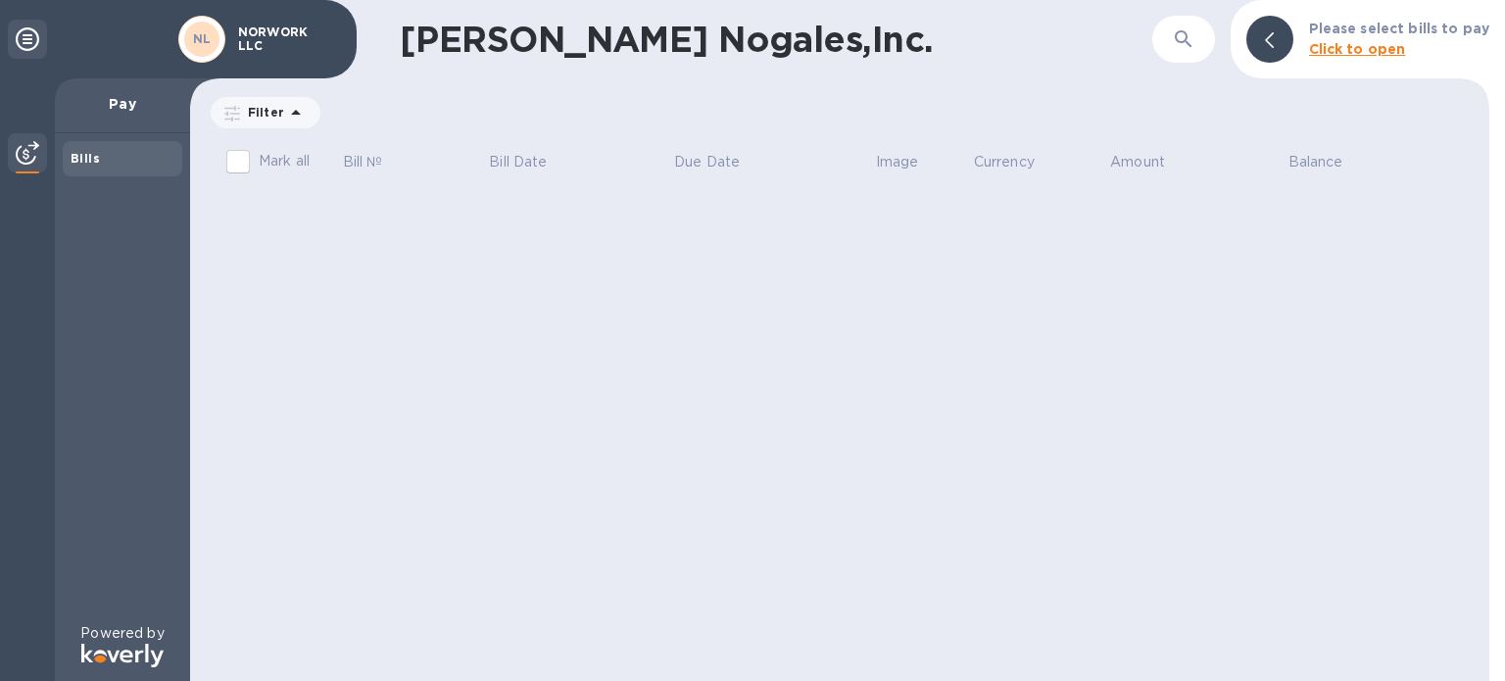
click at [265, 38] on p "NORWORK LLC" at bounding box center [287, 38] width 98 height 27
click at [202, 39] on b "NL" at bounding box center [202, 38] width 19 height 15
